Goal: Navigation & Orientation: Find specific page/section

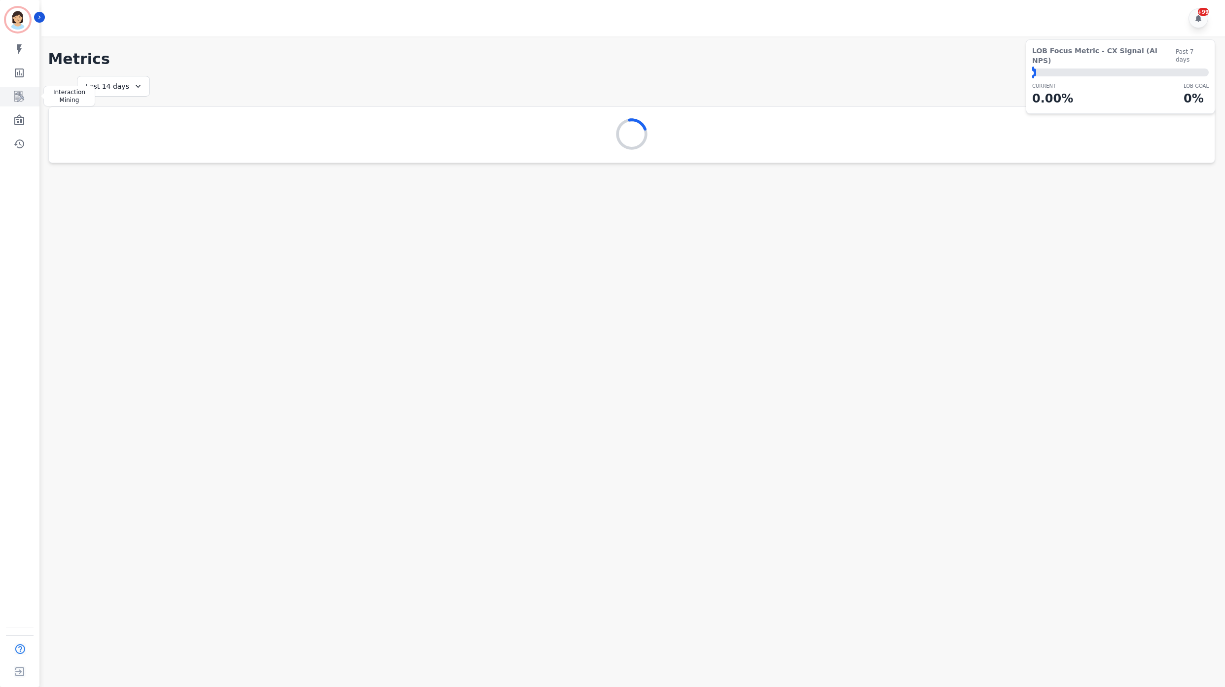
click at [29, 97] on link "Sidebar" at bounding box center [20, 97] width 38 height 20
click at [22, 123] on icon "Sidebar" at bounding box center [19, 120] width 12 height 12
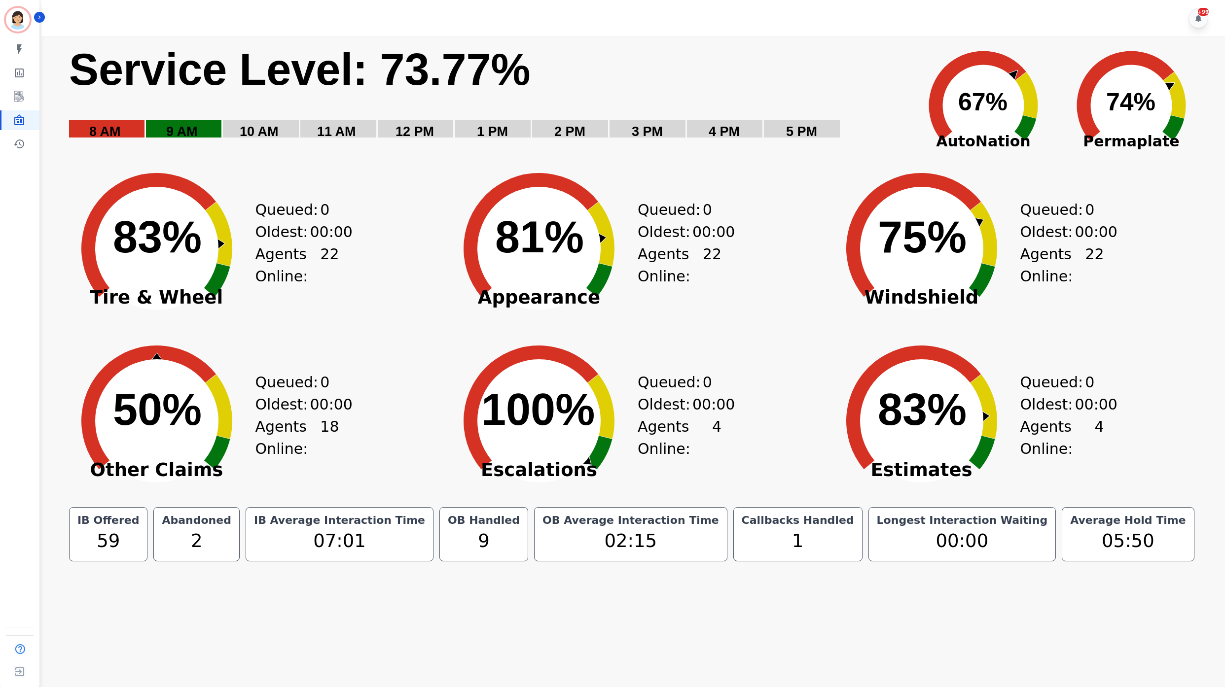
click at [624, 17] on div "+99" at bounding box center [634, 18] width 1187 height 36
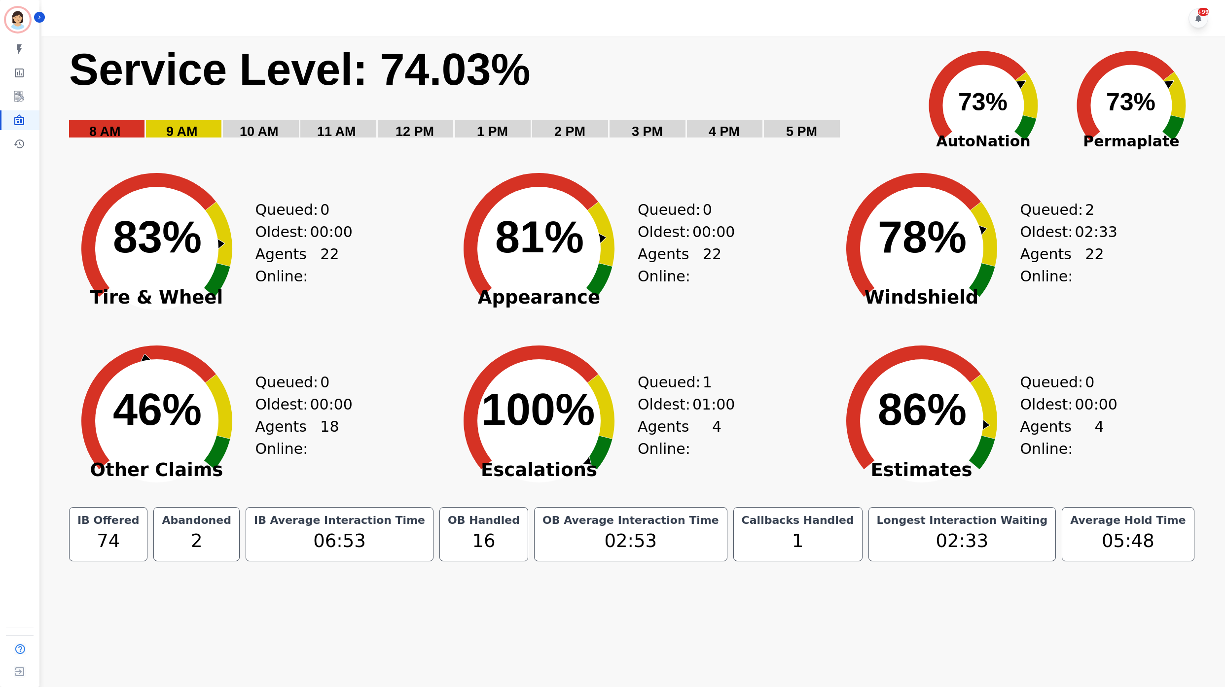
click at [555, 685] on main "Created with Highcharts 10.3.3 Service Level: 74.03% 5 PM 4 PM 3 PM 2 PM 1 PM 1…" at bounding box center [631, 379] width 1187 height 687
